Goal: Check status: Check status

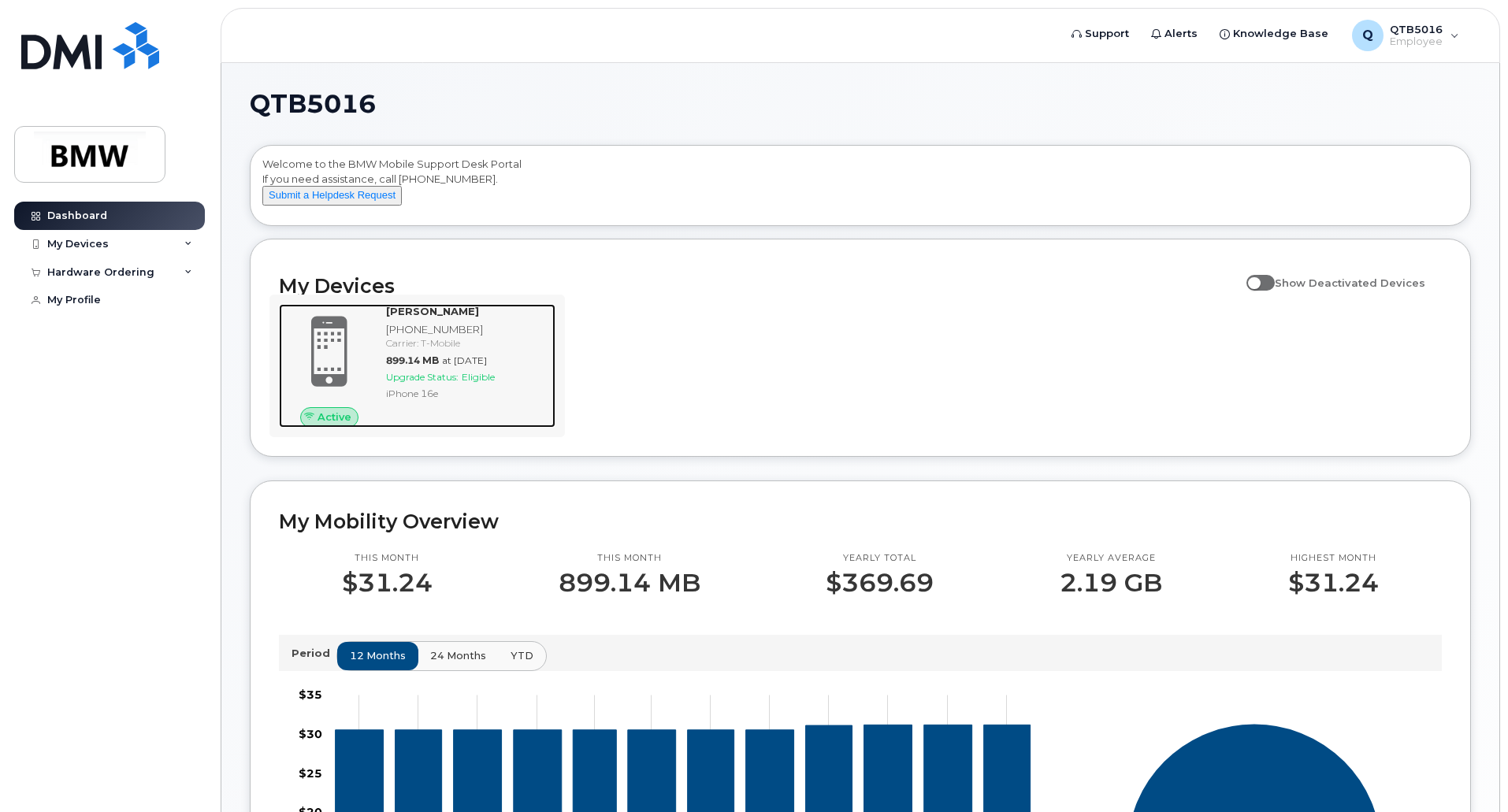
click at [465, 426] on div "Nicholas Halford 864-373-5123 Carrier: T-Mobile 899.14 MB at Sep 01, 2025 Upgra…" at bounding box center [468, 365] width 176 height 123
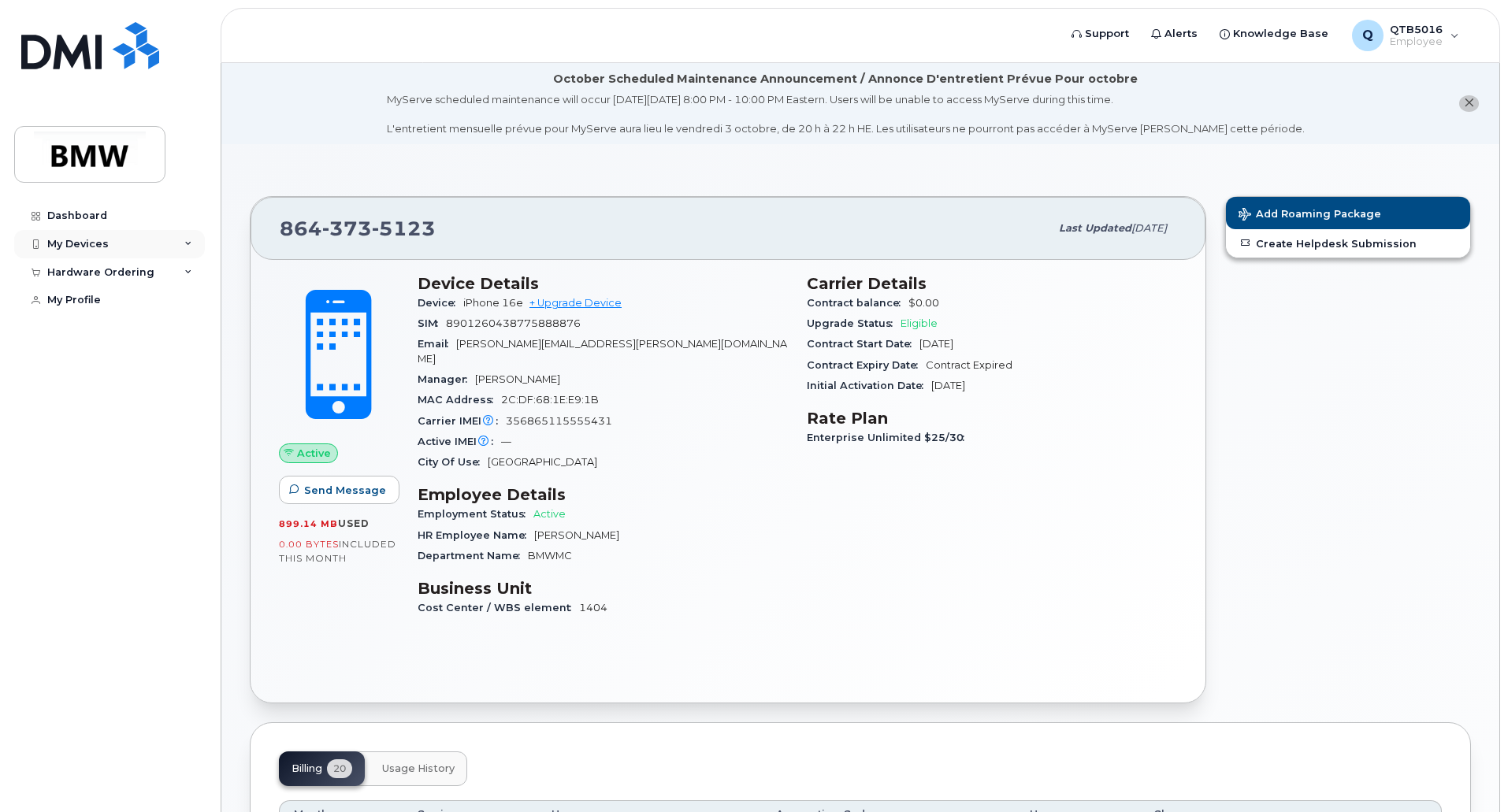
click at [177, 242] on div "My Devices" at bounding box center [109, 244] width 190 height 28
click at [183, 242] on div "My Devices" at bounding box center [109, 244] width 190 height 28
